Goal: Task Accomplishment & Management: Use online tool/utility

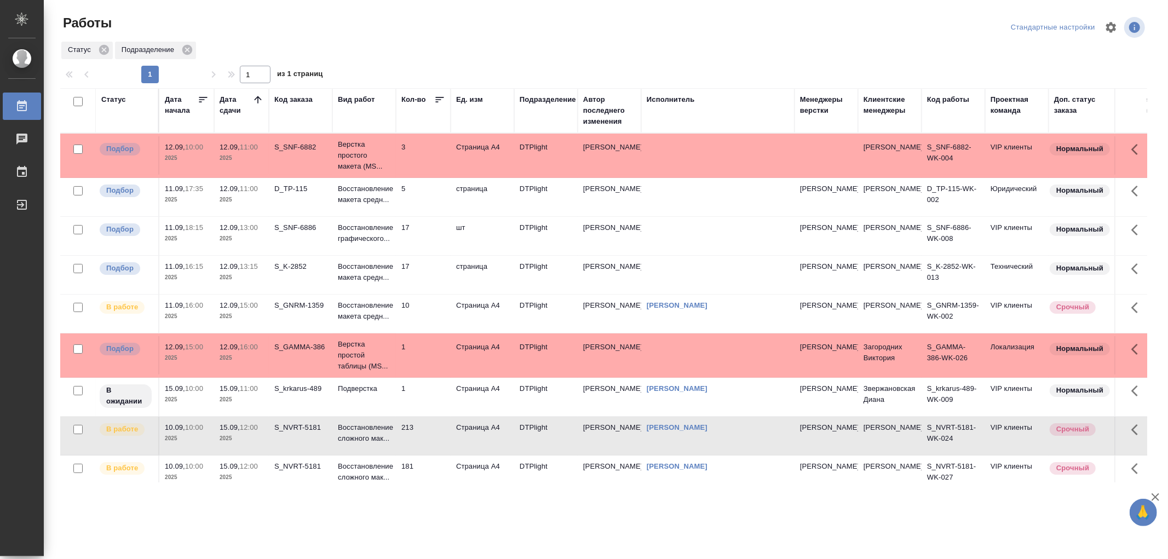
scroll to position [122, 0]
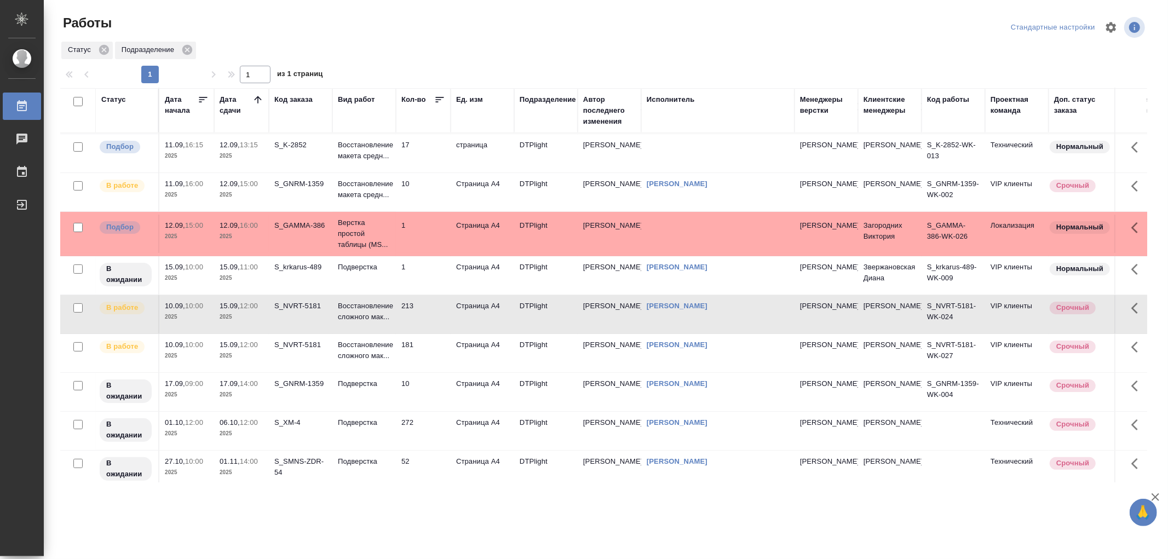
click at [376, 211] on td "Восстановление макета средн..." at bounding box center [363, 192] width 63 height 38
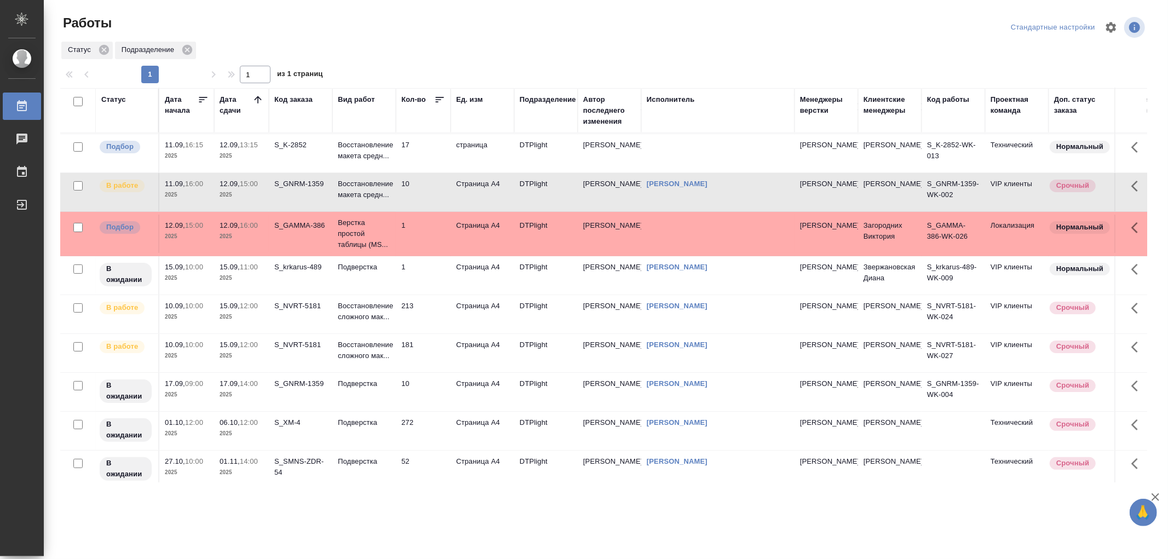
click at [376, 211] on td "Восстановление макета средн..." at bounding box center [363, 192] width 63 height 38
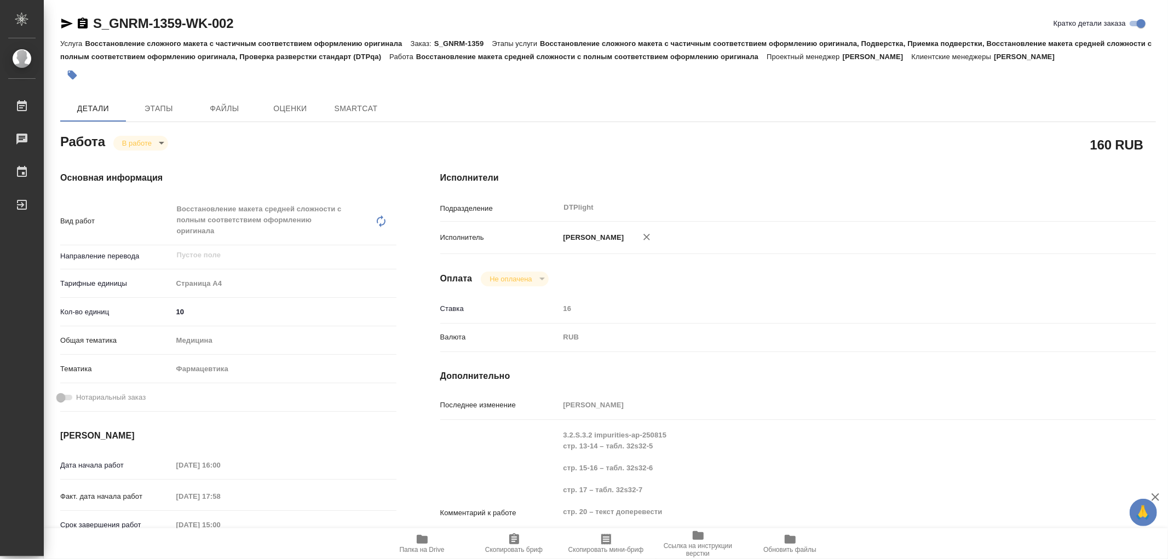
type textarea "x"
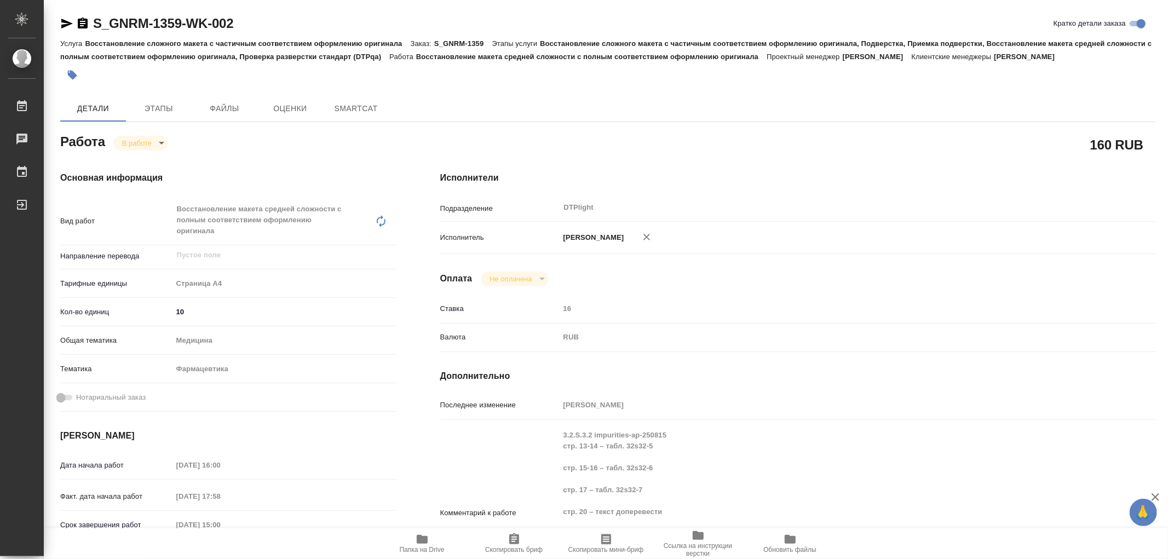
type textarea "x"
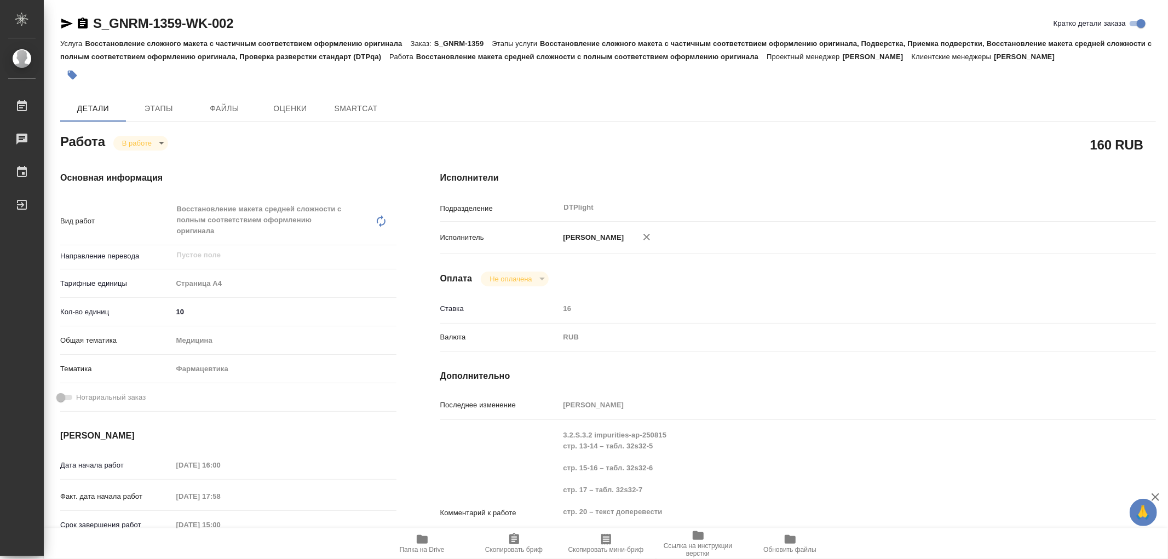
type textarea "x"
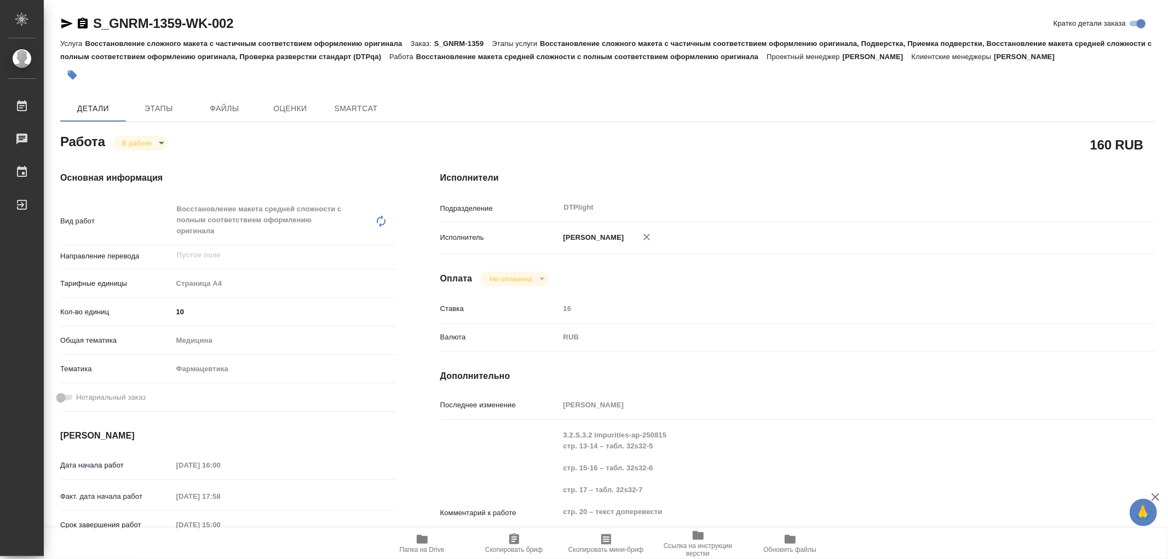
type textarea "x"
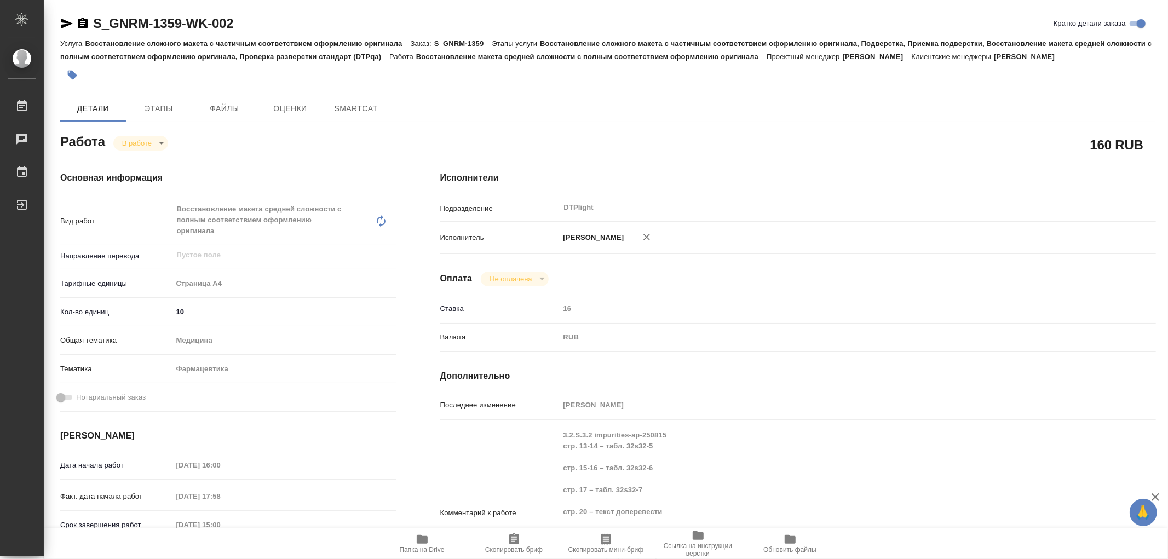
type textarea "x"
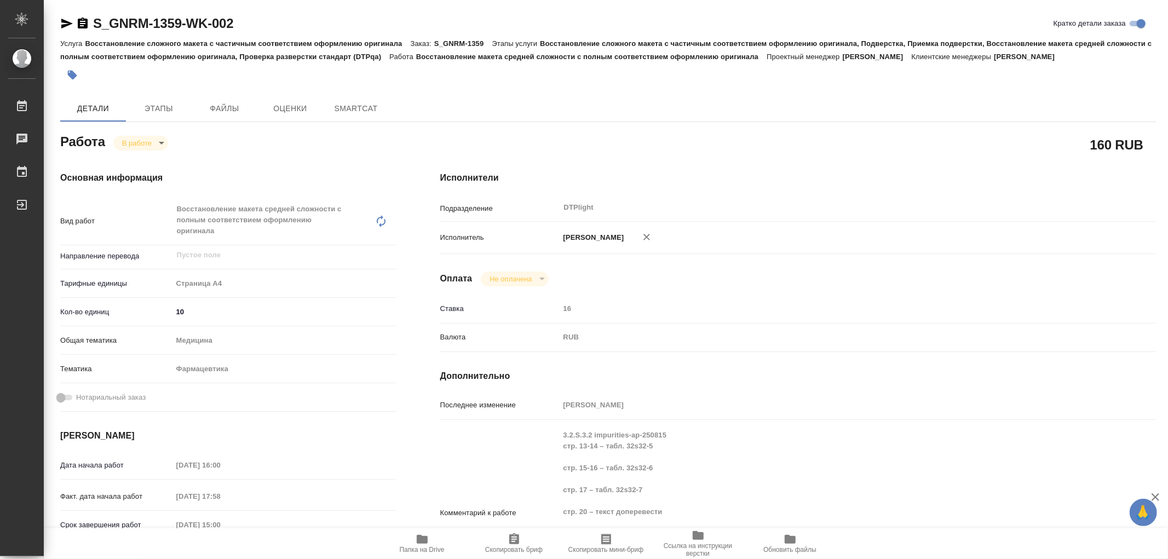
type textarea "x"
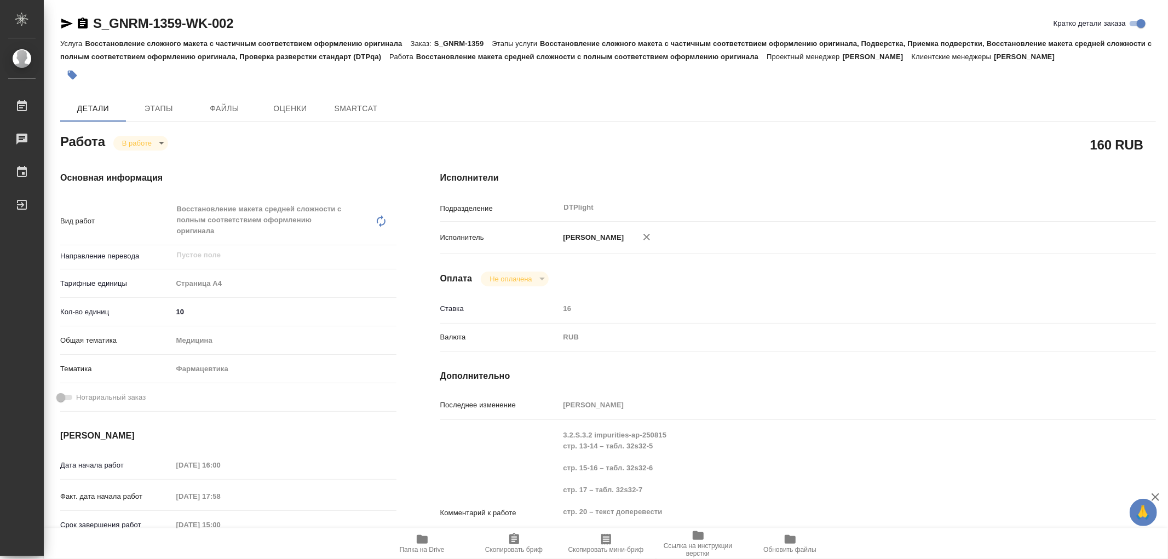
type textarea "x"
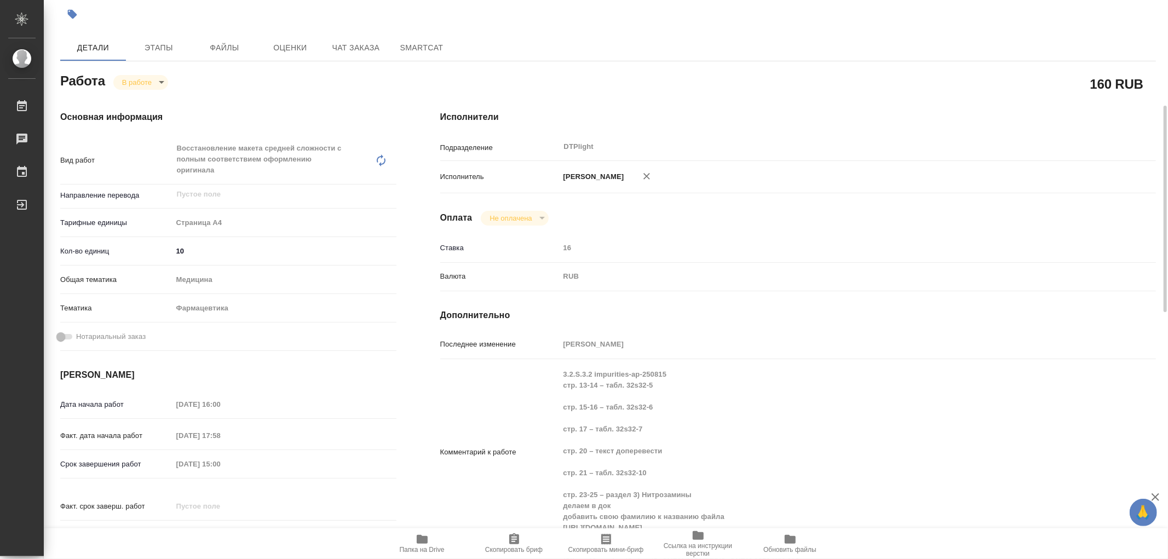
scroll to position [122, 0]
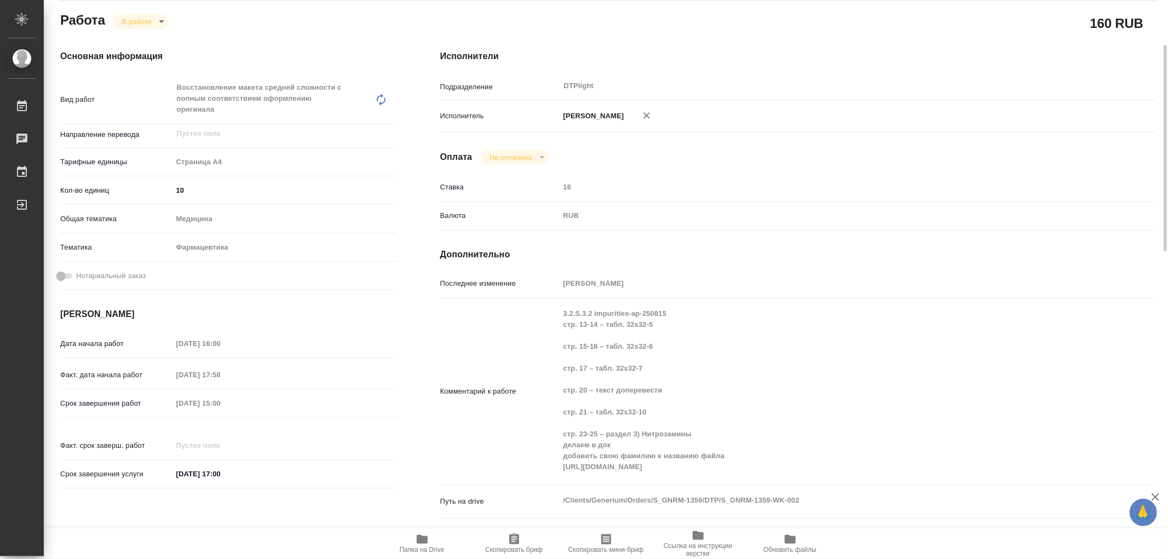
type textarea "x"
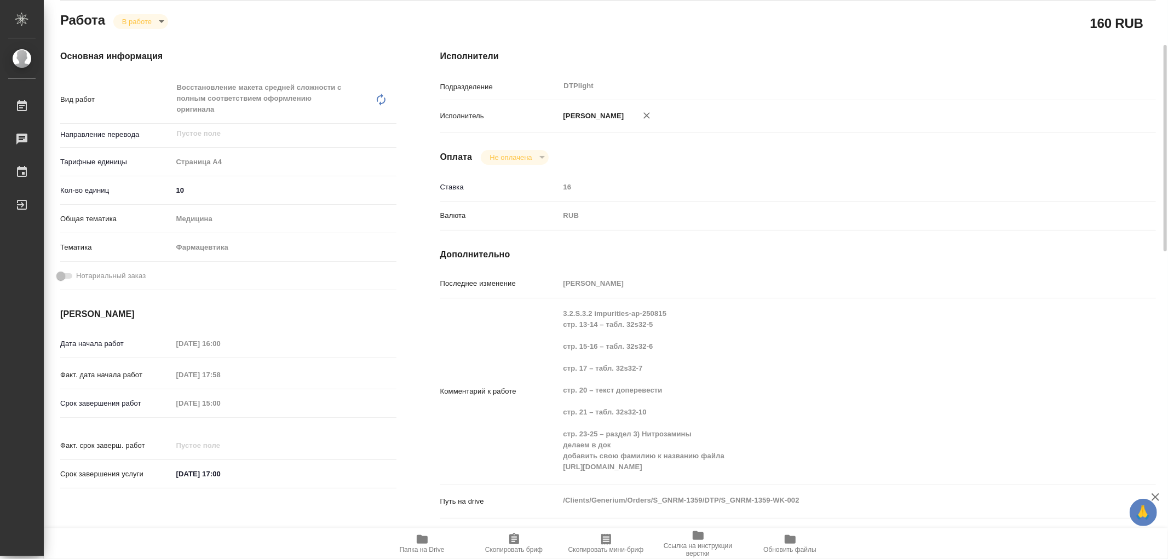
type textarea "x"
